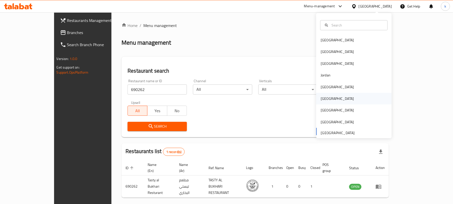
click at [321, 99] on div "[GEOGRAPHIC_DATA]" at bounding box center [337, 99] width 33 height 6
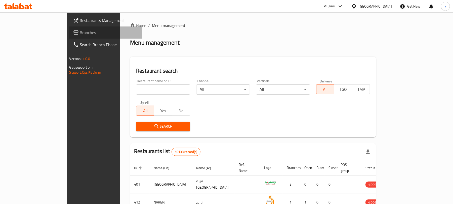
click at [73, 32] on span at bounding box center [76, 32] width 7 height 6
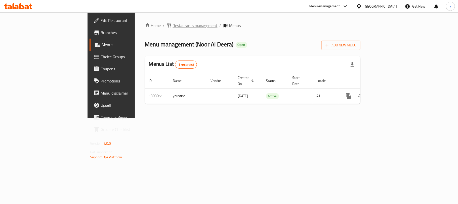
click at [173, 26] on span "Restaurants management" at bounding box center [195, 25] width 45 height 6
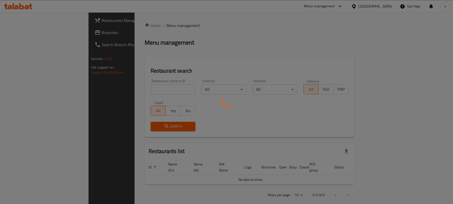
click at [135, 90] on div at bounding box center [226, 102] width 453 height 204
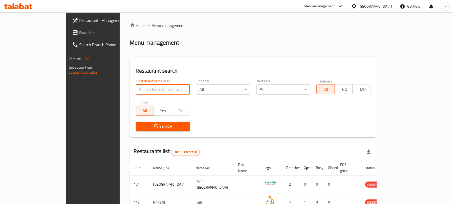
click at [149, 90] on input "search" at bounding box center [163, 89] width 54 height 10
paste input "702639"
type input "702639"
click at [148, 122] on button "Search" at bounding box center [163, 126] width 54 height 9
